Goal: Navigation & Orientation: Find specific page/section

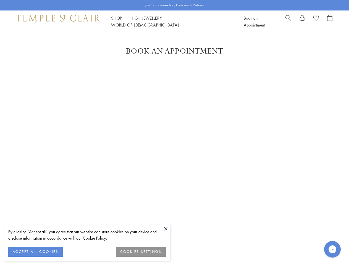
click at [166, 229] on button at bounding box center [166, 229] width 8 height 8
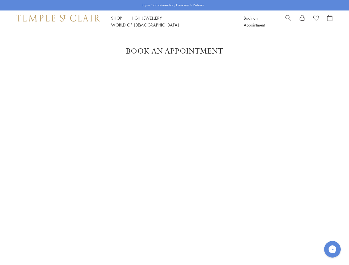
click at [35, 252] on div "Enjoy Complimentary Delivery & Returns Shop Shop Categories Amulets Pendants & …" at bounding box center [174, 236] width 349 height 473
click at [141, 252] on div "Enjoy Complimentary Delivery & Returns Shop Shop Categories Amulets Pendants & …" at bounding box center [174, 236] width 349 height 473
click at [117, 21] on link "Shop Shop" at bounding box center [116, 18] width 11 height 6
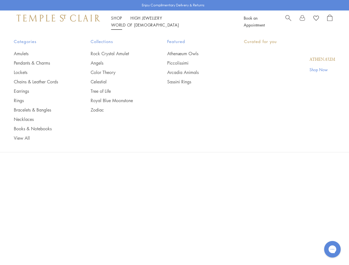
click at [179, 22] on link "World of [GEOGRAPHIC_DATA][DEMOGRAPHIC_DATA]" at bounding box center [145, 25] width 68 height 6
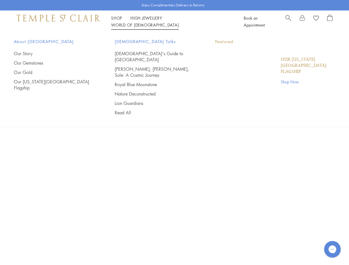
click at [332, 250] on icon "Gorgias live chat" at bounding box center [332, 249] width 5 height 5
